Goal: Information Seeking & Learning: Learn about a topic

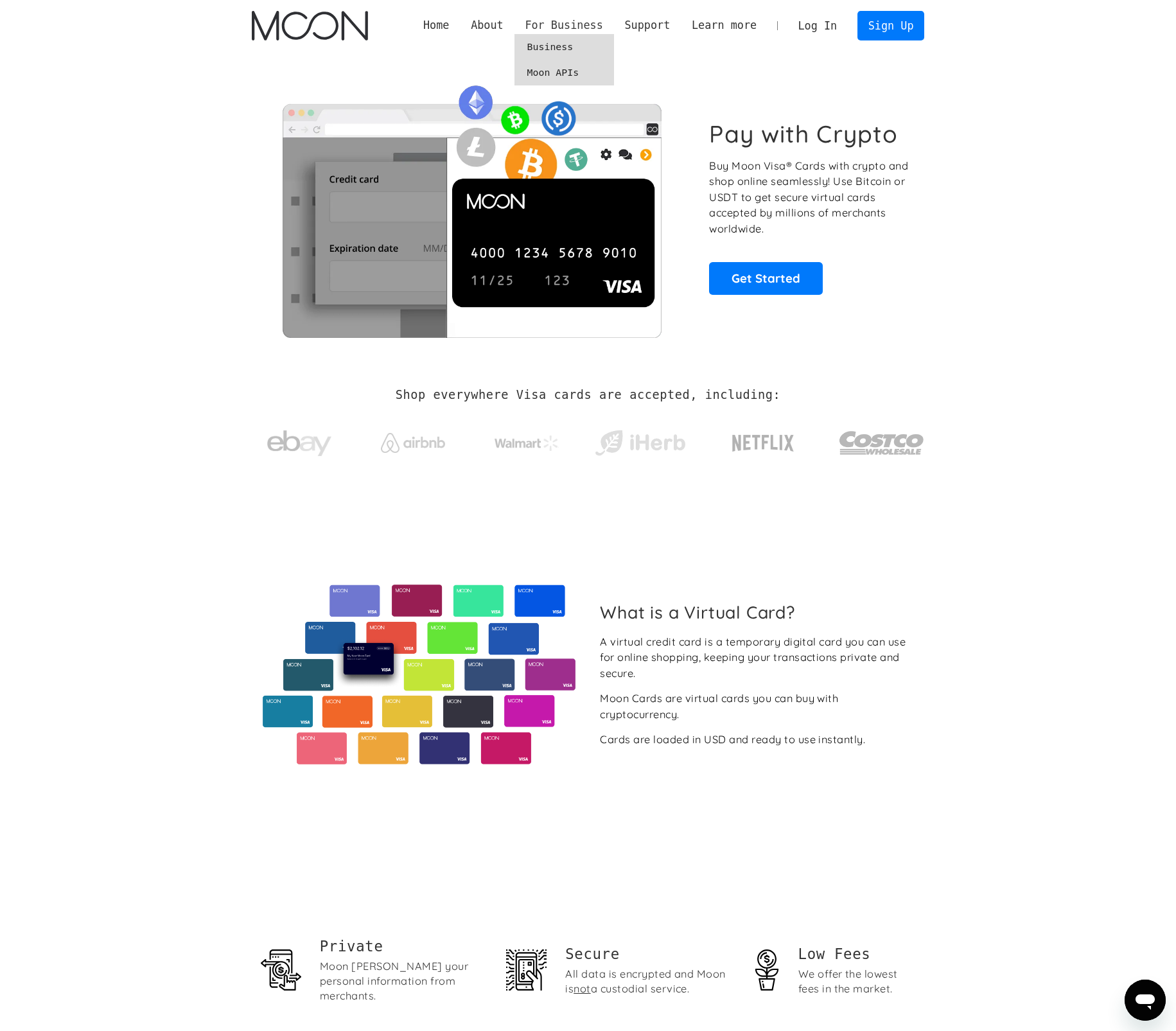
click at [603, 19] on div "For Business" at bounding box center [563, 25] width 78 height 16
click at [584, 51] on link "Business" at bounding box center [564, 47] width 100 height 26
